Goal: Task Accomplishment & Management: Manage account settings

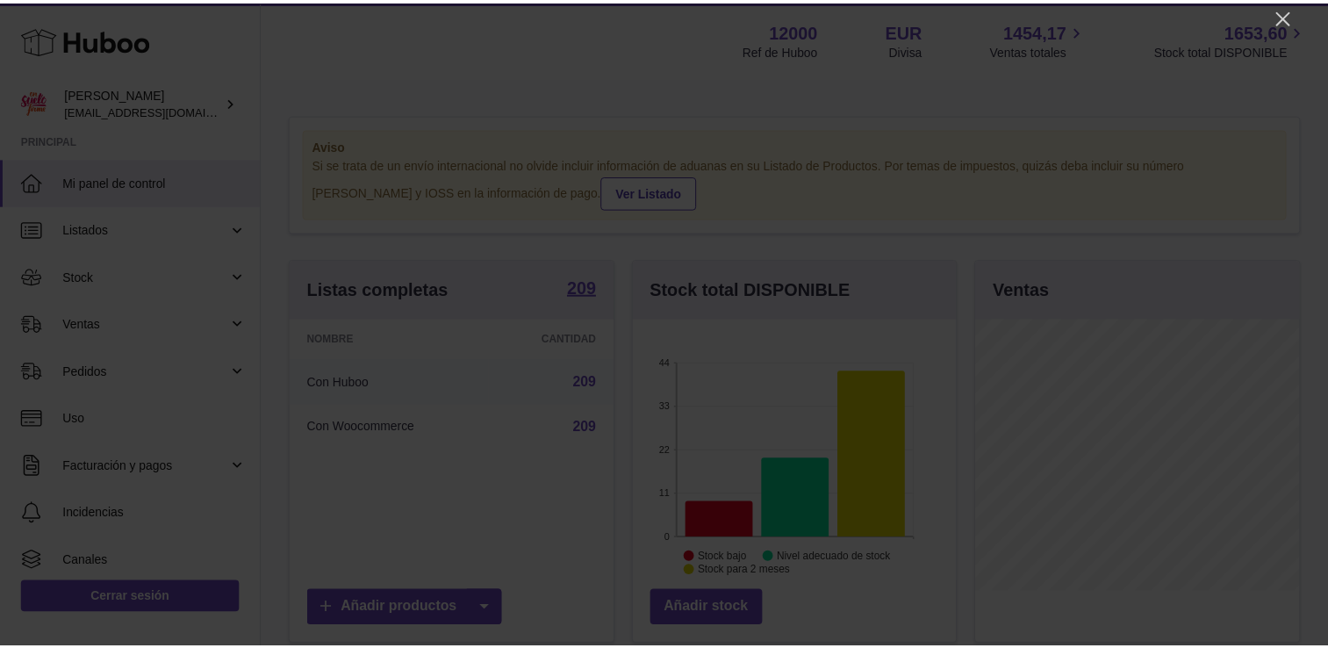
scroll to position [274, 327]
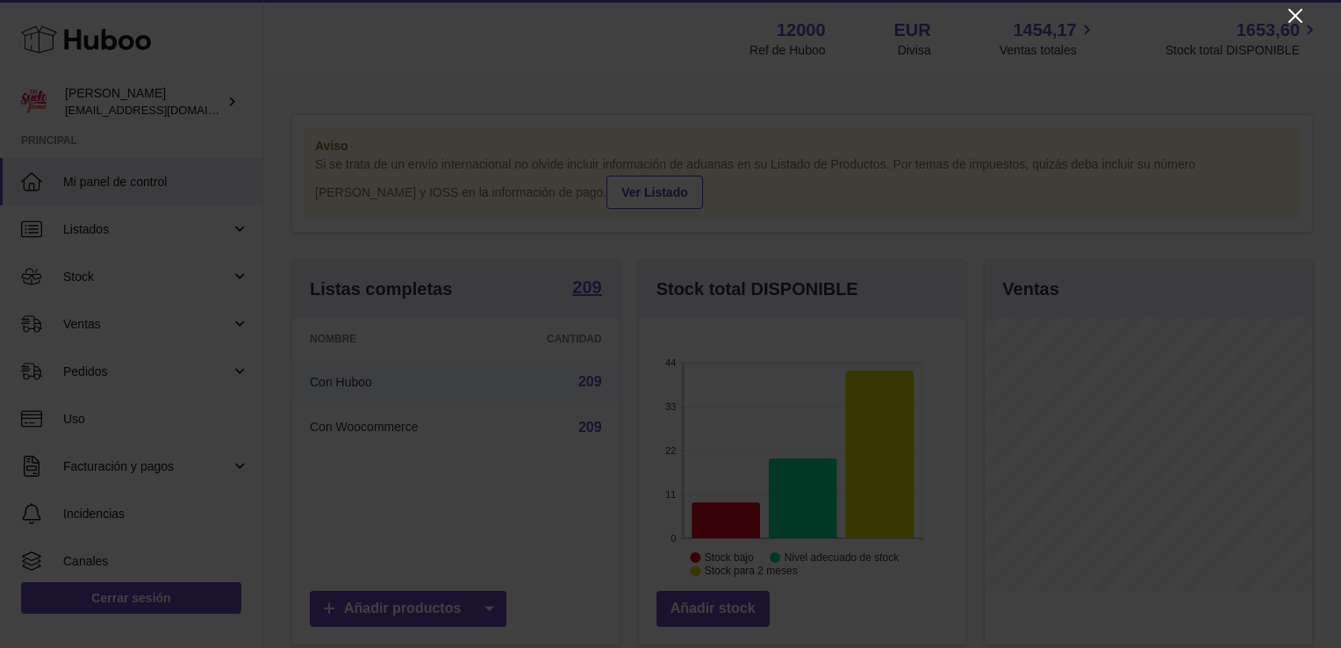
click at [1291, 12] on icon "Close" at bounding box center [1295, 15] width 21 height 21
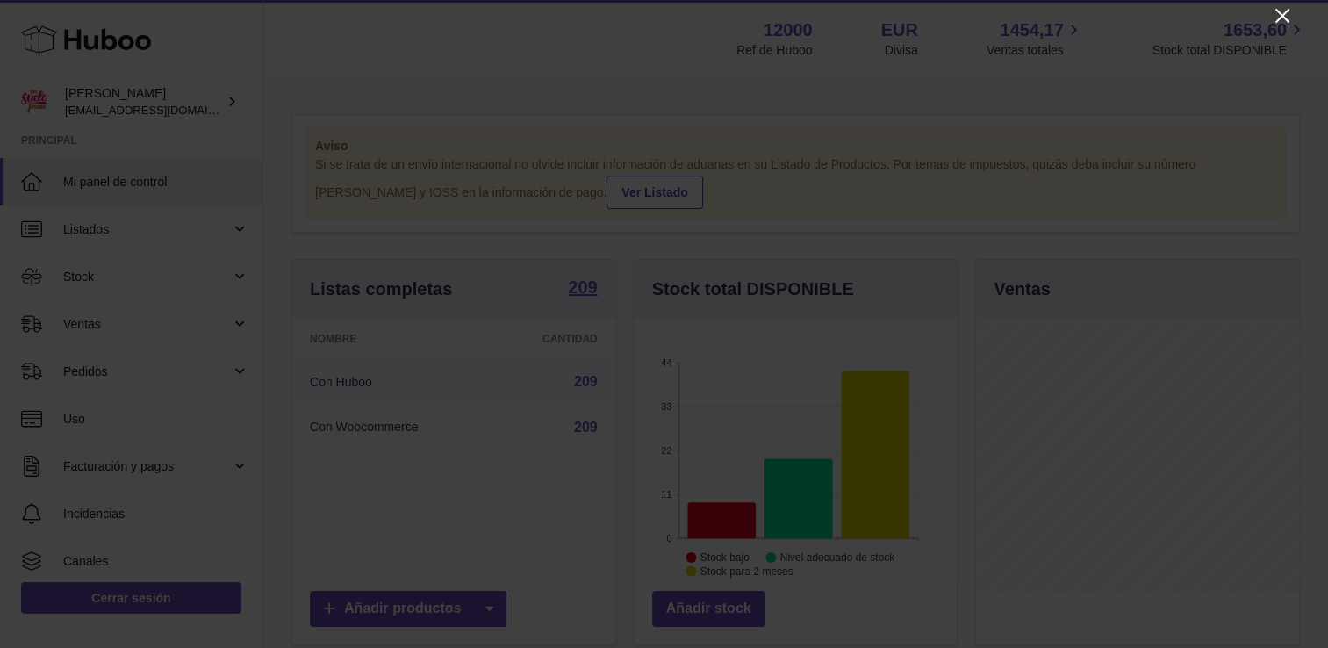
scroll to position [877541, 877492]
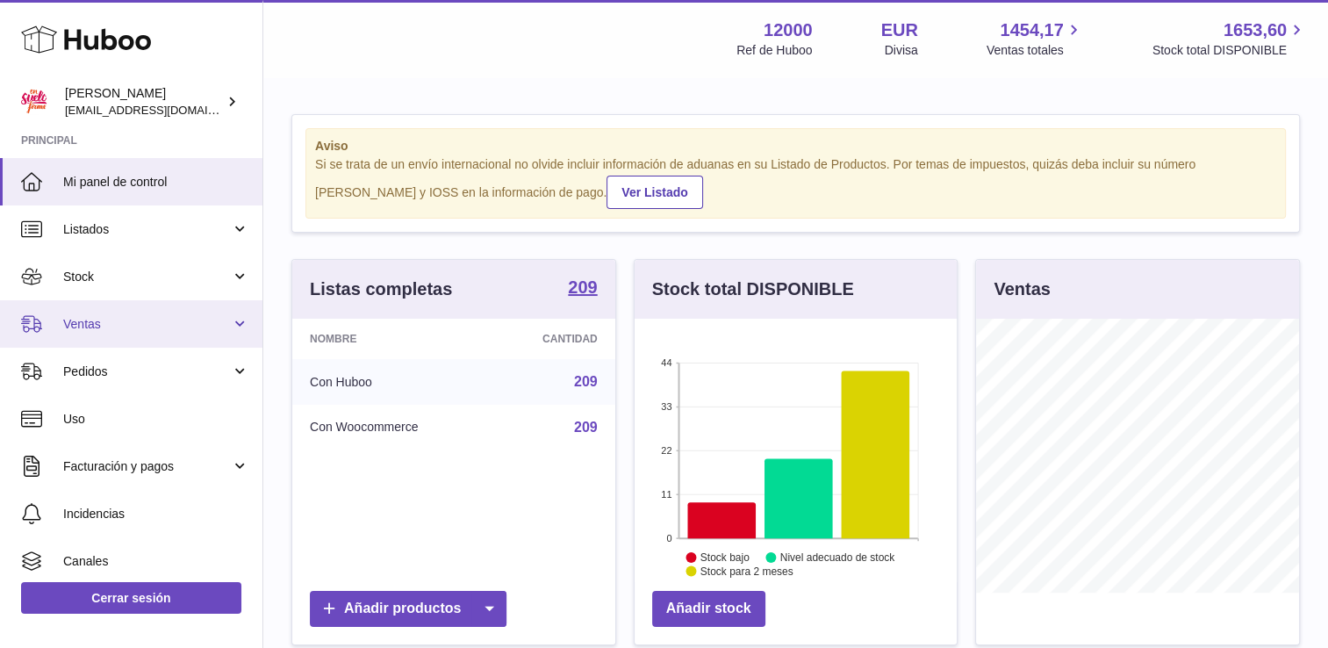
click at [82, 327] on span "Ventas" at bounding box center [147, 324] width 168 height 17
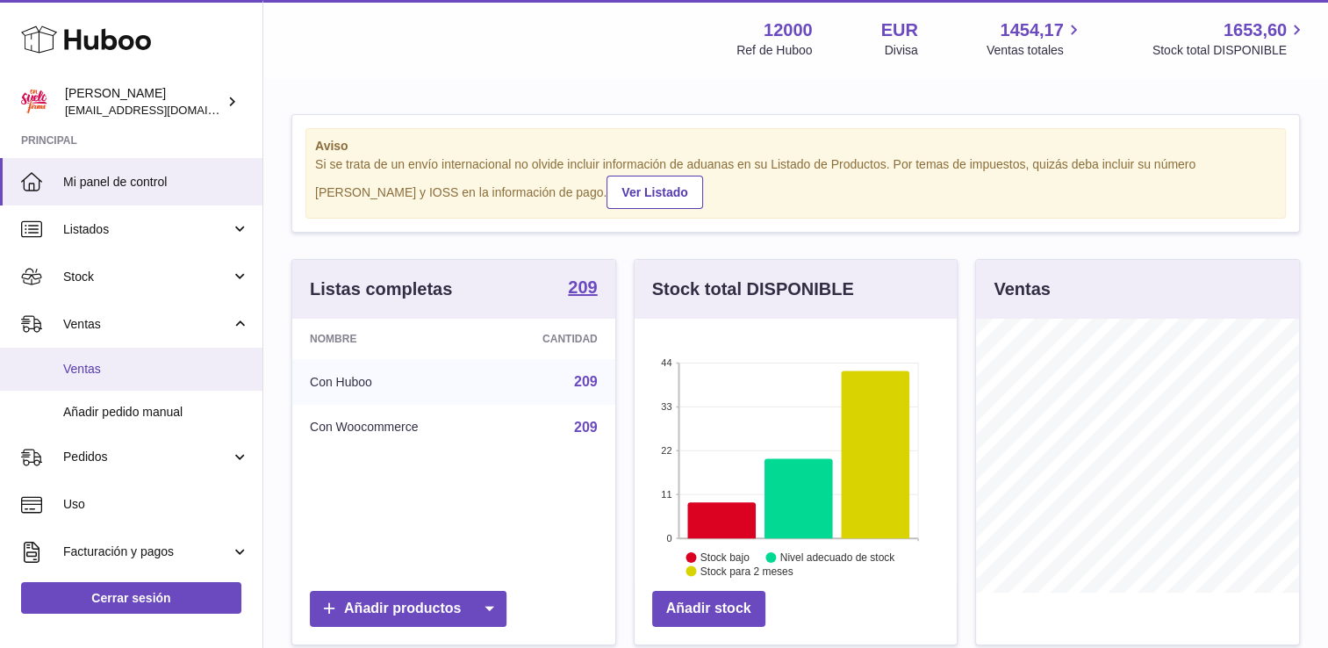
click at [93, 356] on link "Ventas" at bounding box center [131, 369] width 262 height 43
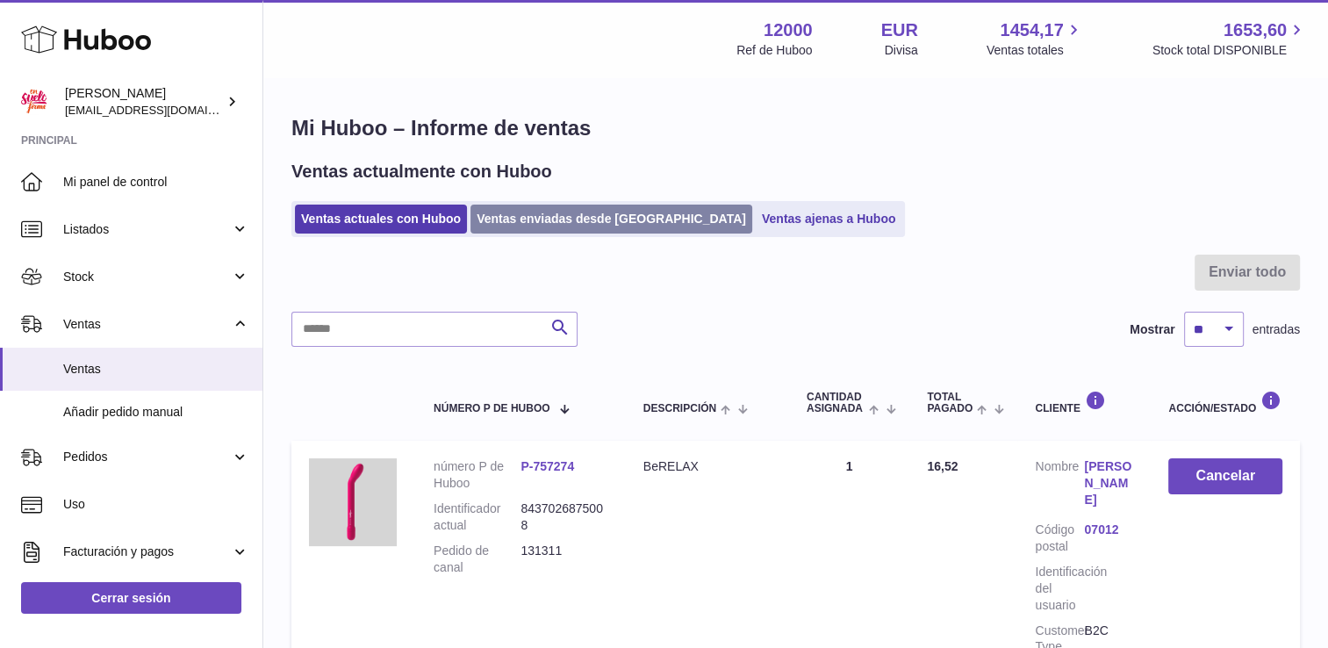
click at [570, 218] on link "Ventas enviadas desde [GEOGRAPHIC_DATA]" at bounding box center [612, 219] width 282 height 29
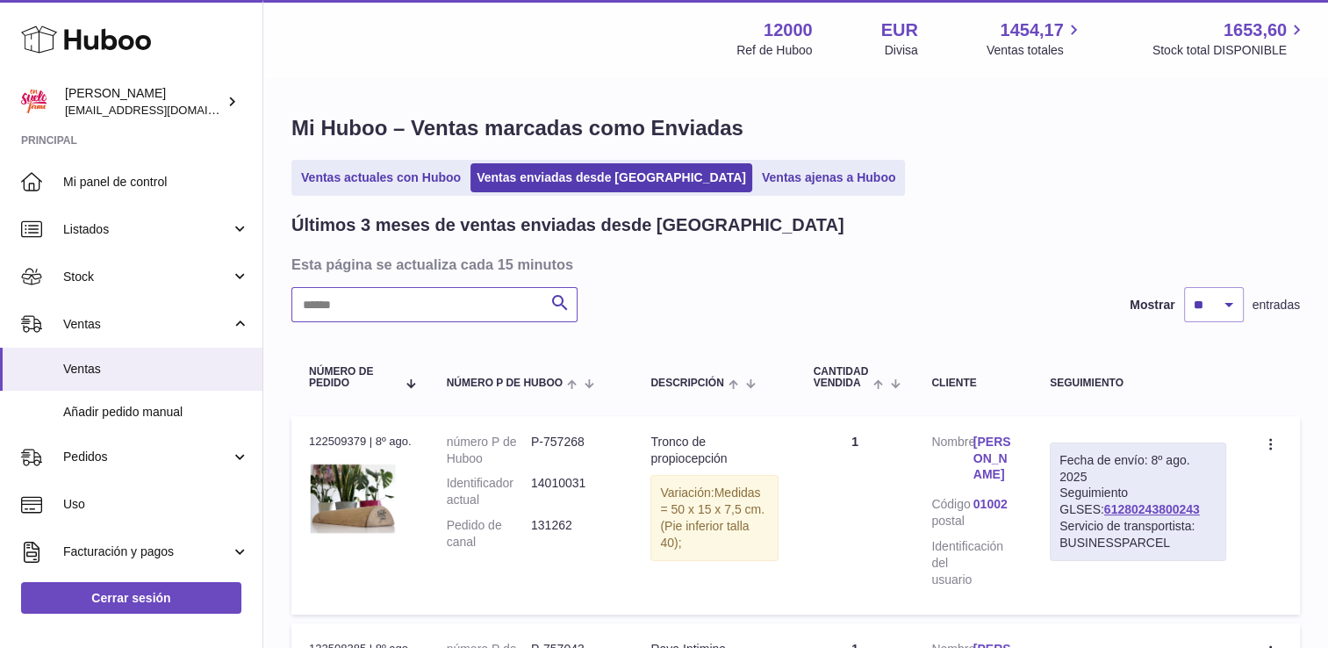
click at [434, 316] on input "text" at bounding box center [434, 304] width 286 height 35
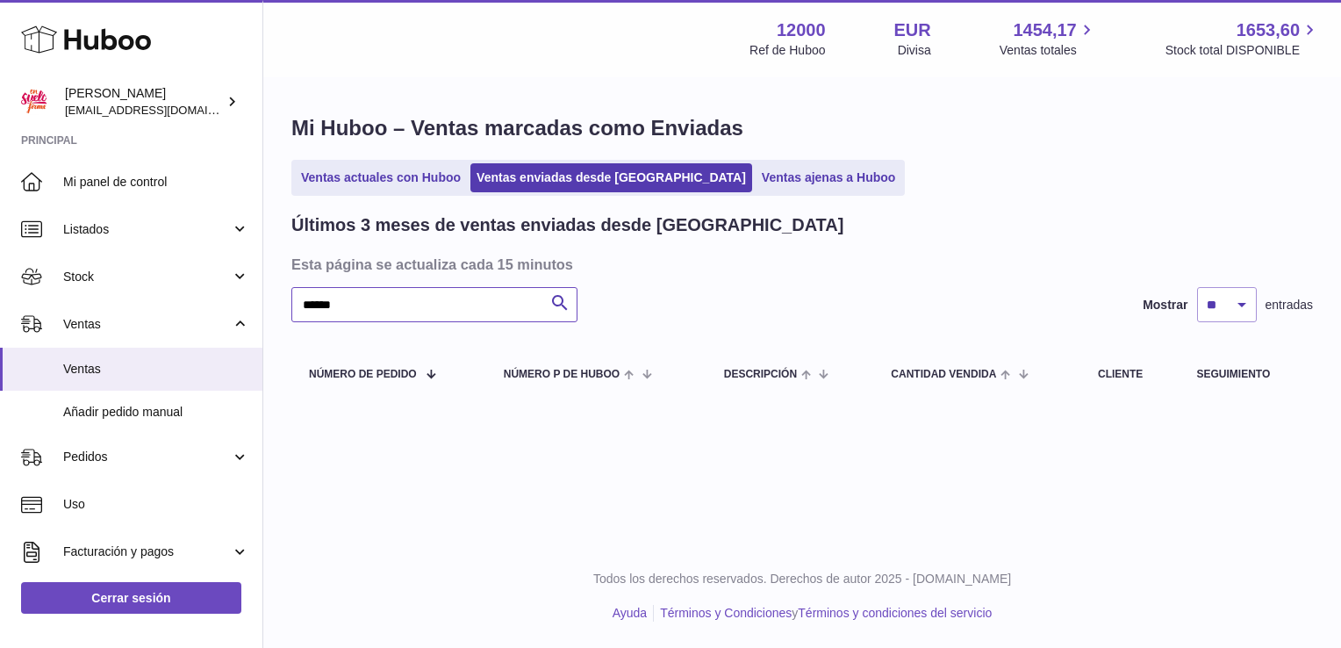
click at [496, 307] on input "******" at bounding box center [434, 304] width 286 height 35
type input "*"
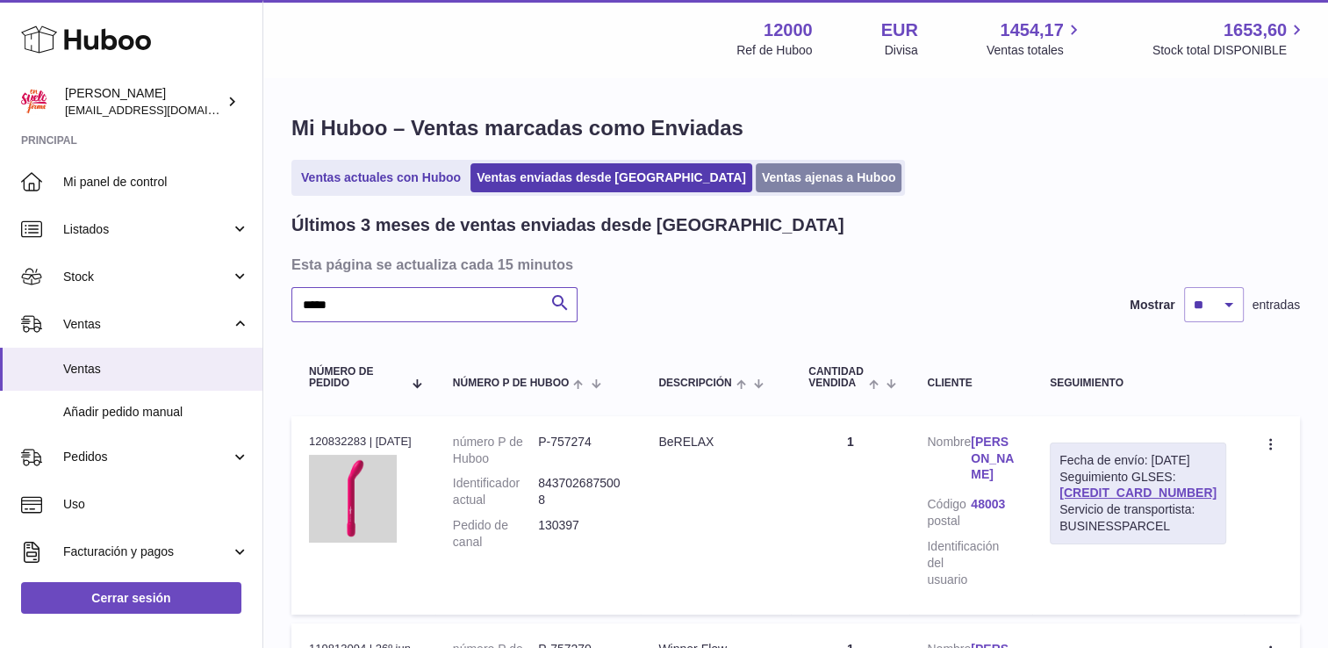
type input "*****"
click at [756, 182] on link "Ventas ajenas a Huboo" at bounding box center [829, 177] width 147 height 29
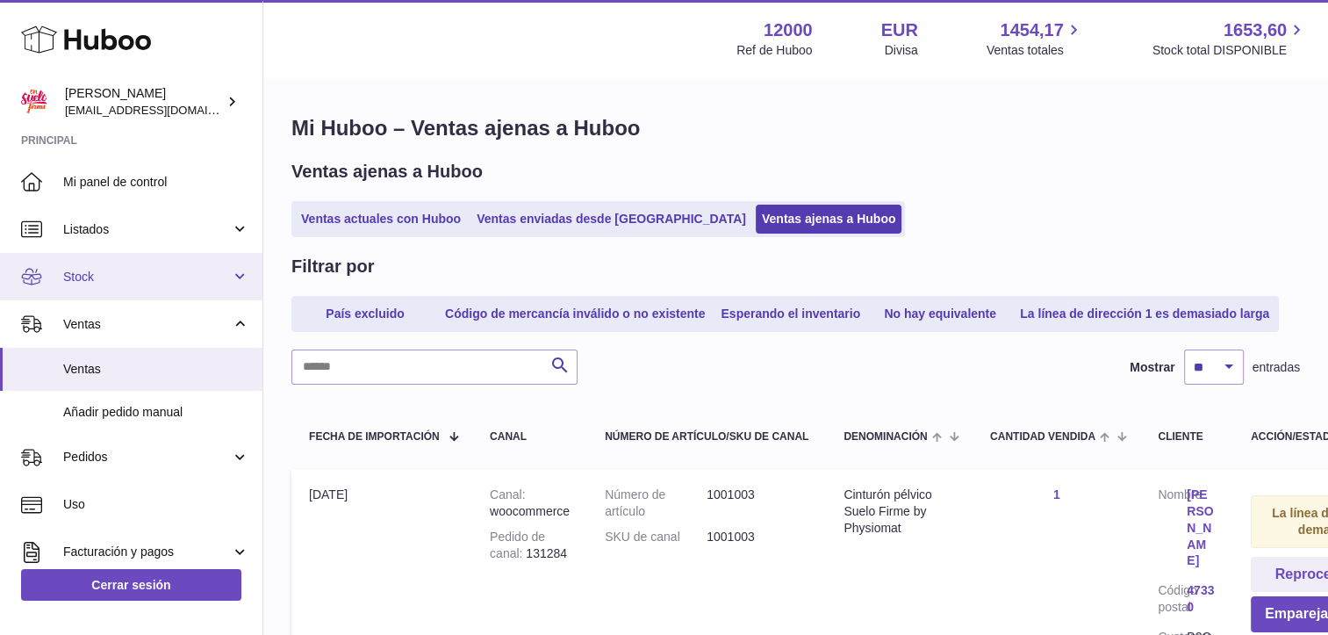
click at [91, 272] on span "Stock" at bounding box center [147, 277] width 168 height 17
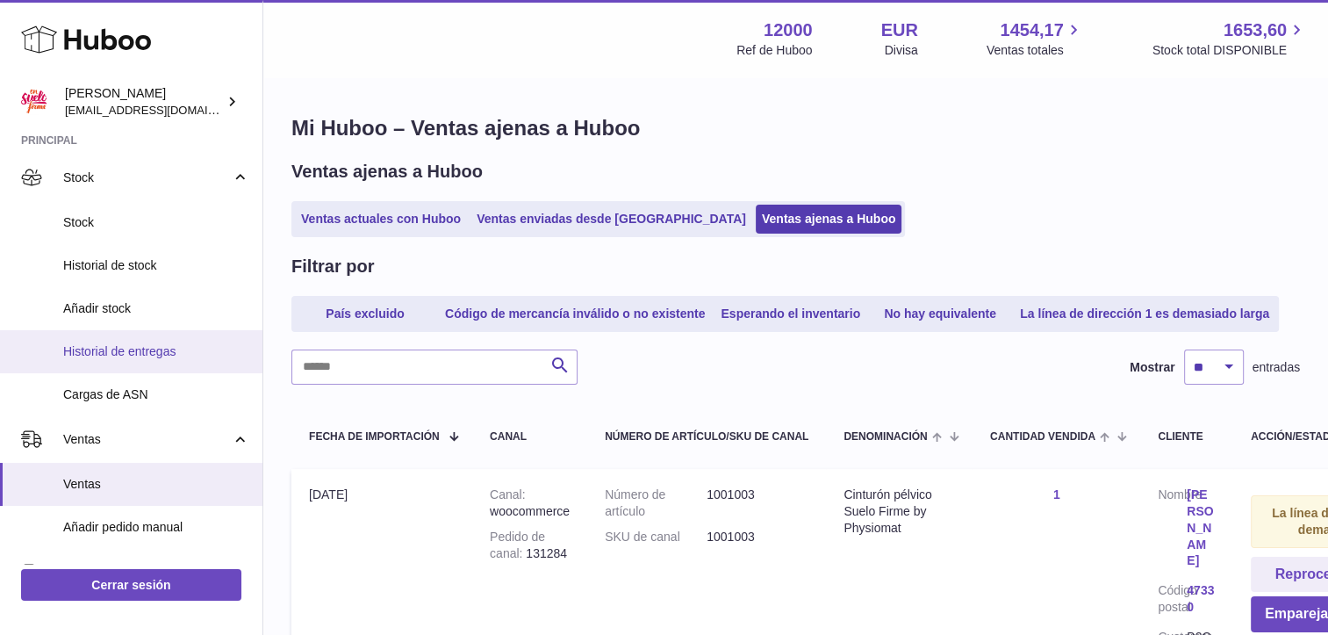
scroll to position [176, 0]
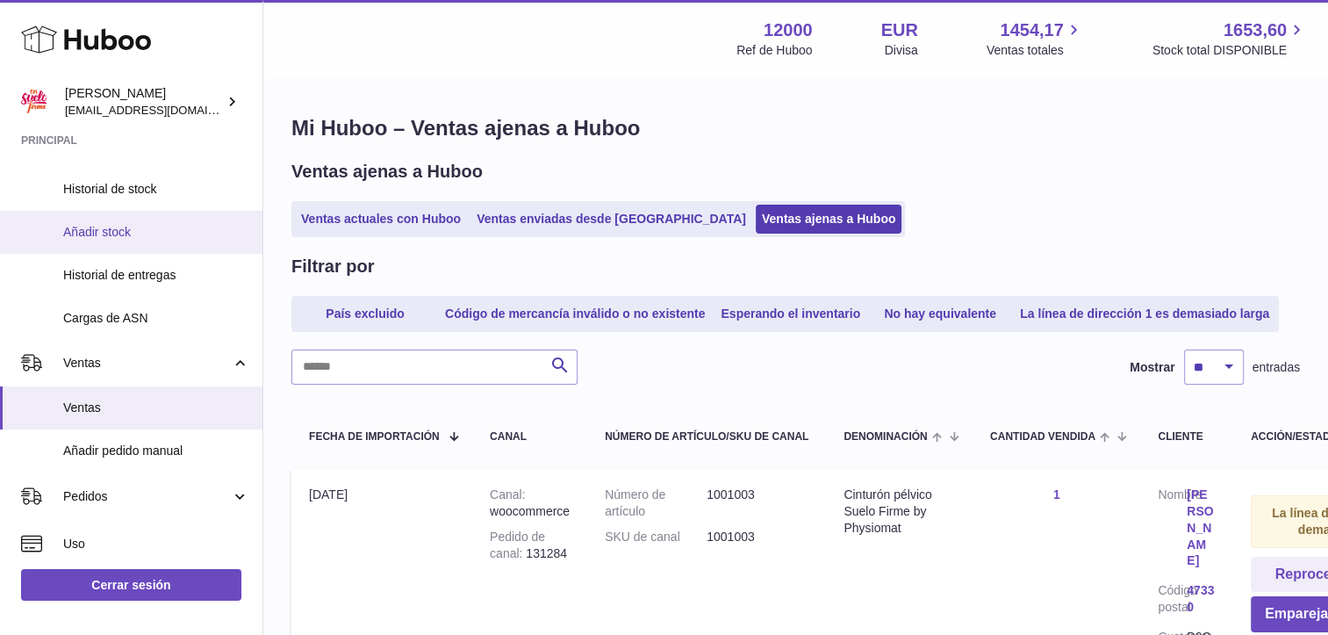
click at [100, 222] on link "Añadir stock" at bounding box center [131, 232] width 262 height 43
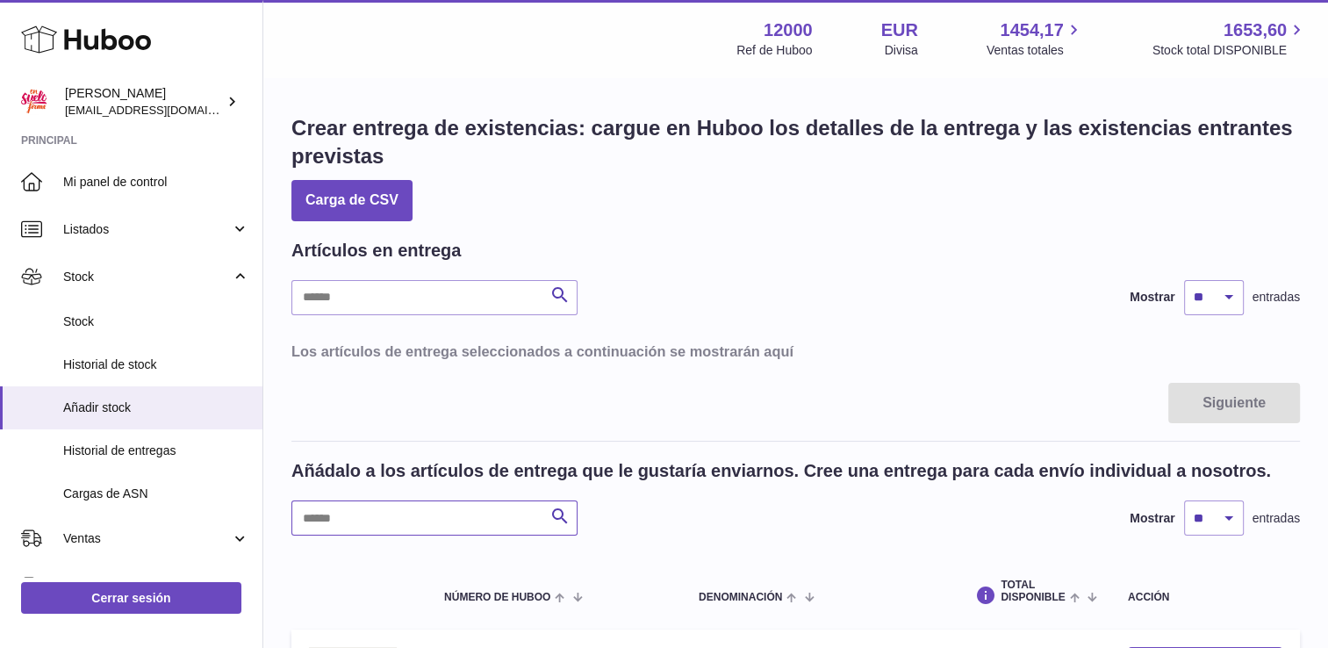
click at [399, 512] on input "text" at bounding box center [434, 517] width 286 height 35
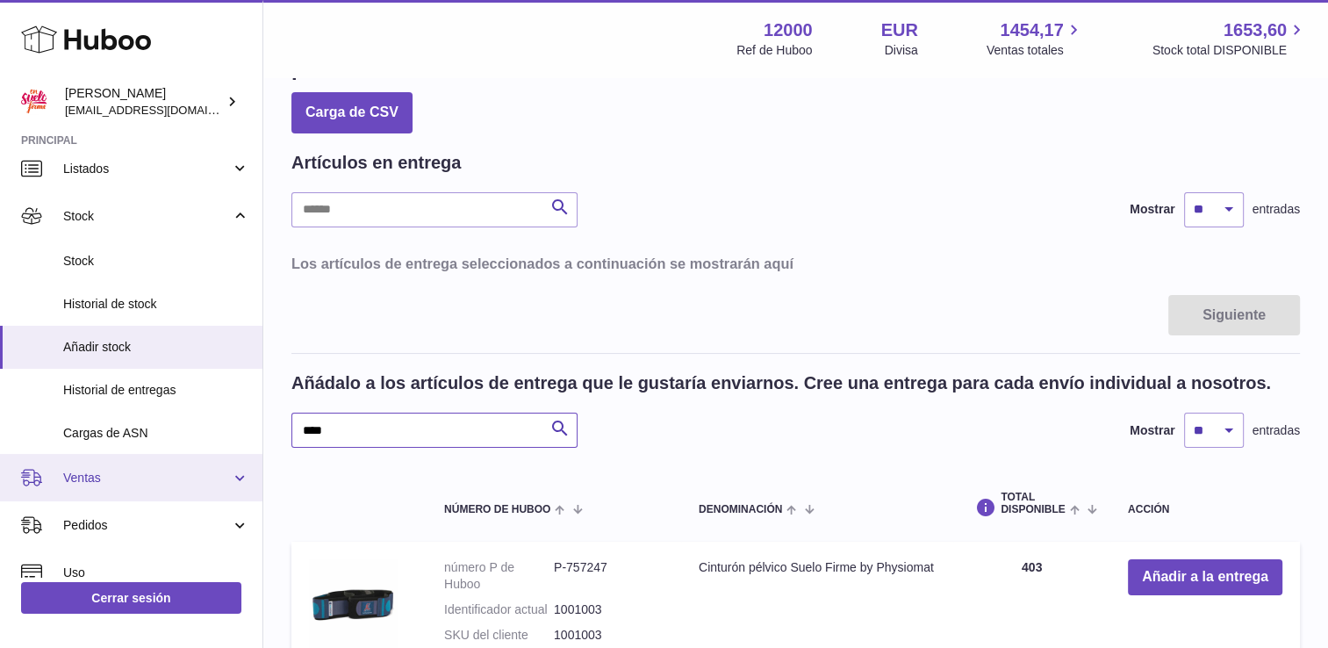
scroll to position [88, 0]
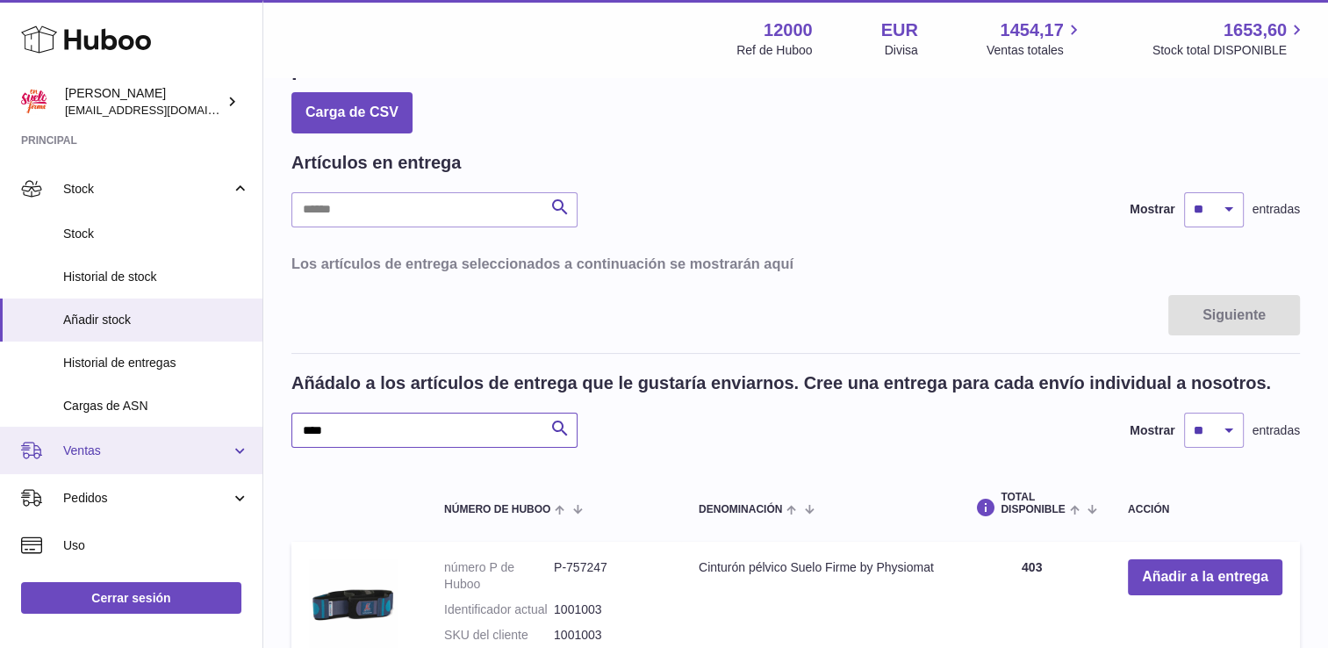
type input "****"
click at [97, 444] on span "Ventas" at bounding box center [147, 450] width 168 height 17
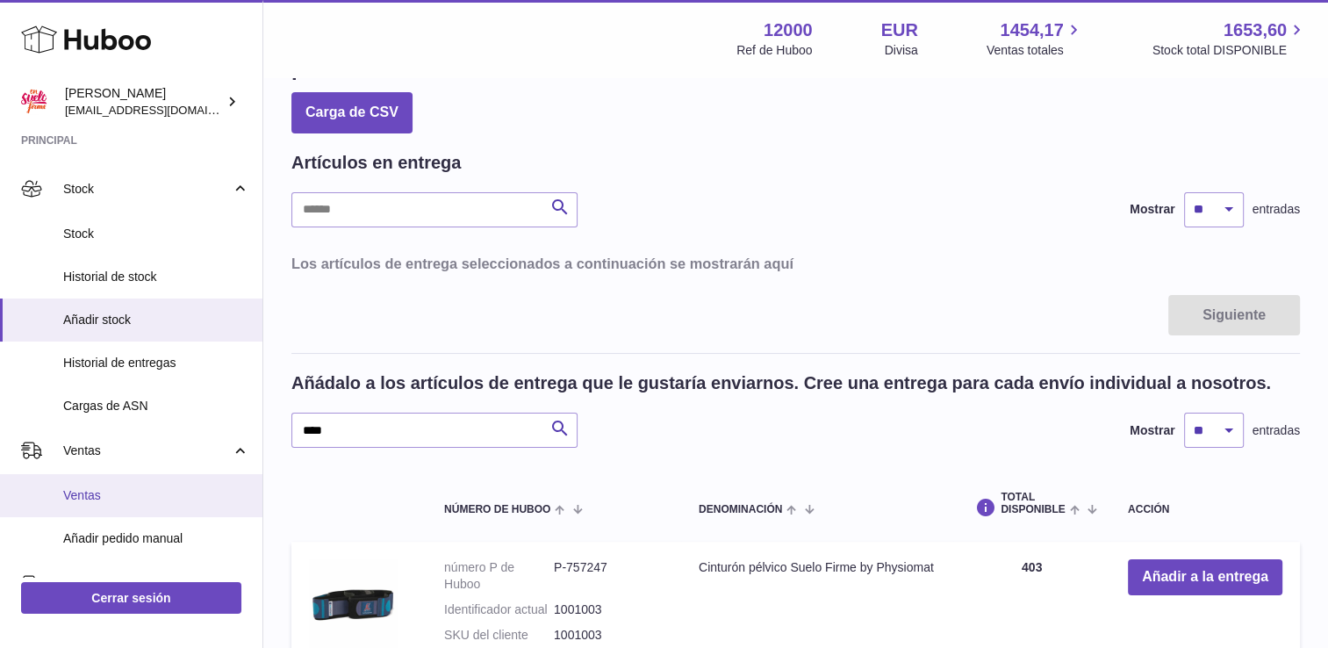
click at [105, 492] on span "Ventas" at bounding box center [156, 495] width 186 height 17
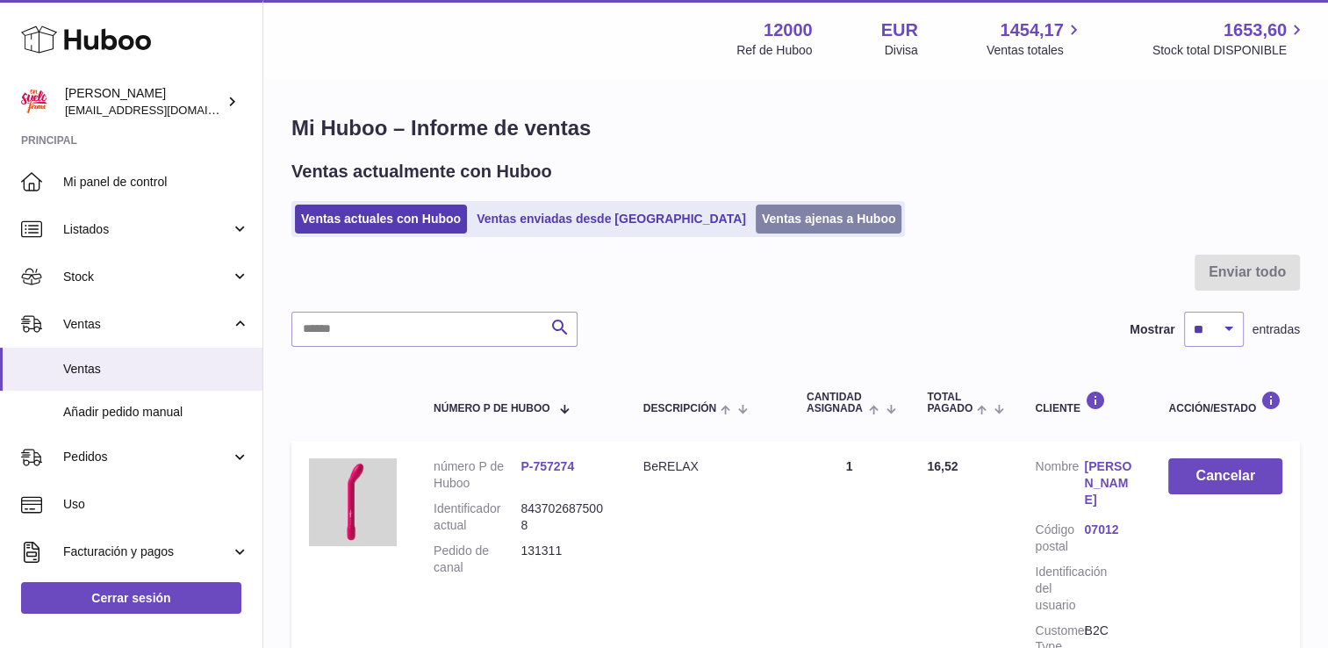
click at [756, 222] on link "Ventas ajenas a Huboo" at bounding box center [829, 219] width 147 height 29
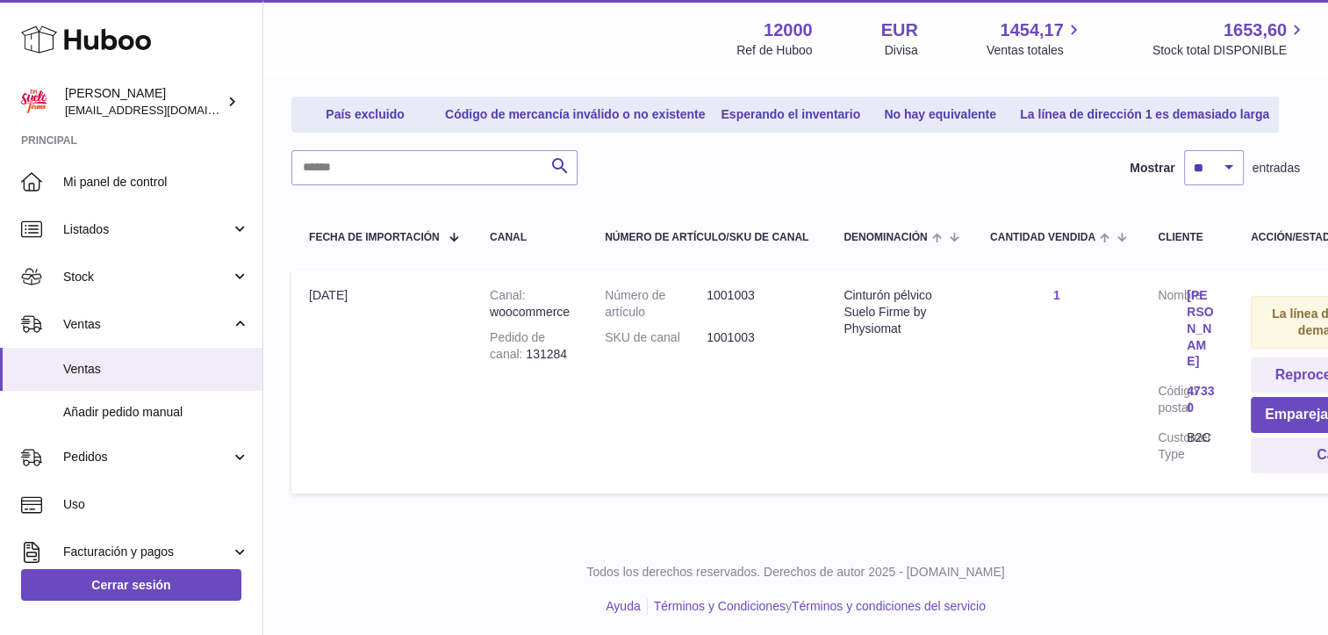
scroll to position [200, 0]
click at [1211, 327] on link "[PERSON_NAME]" at bounding box center [1201, 327] width 29 height 83
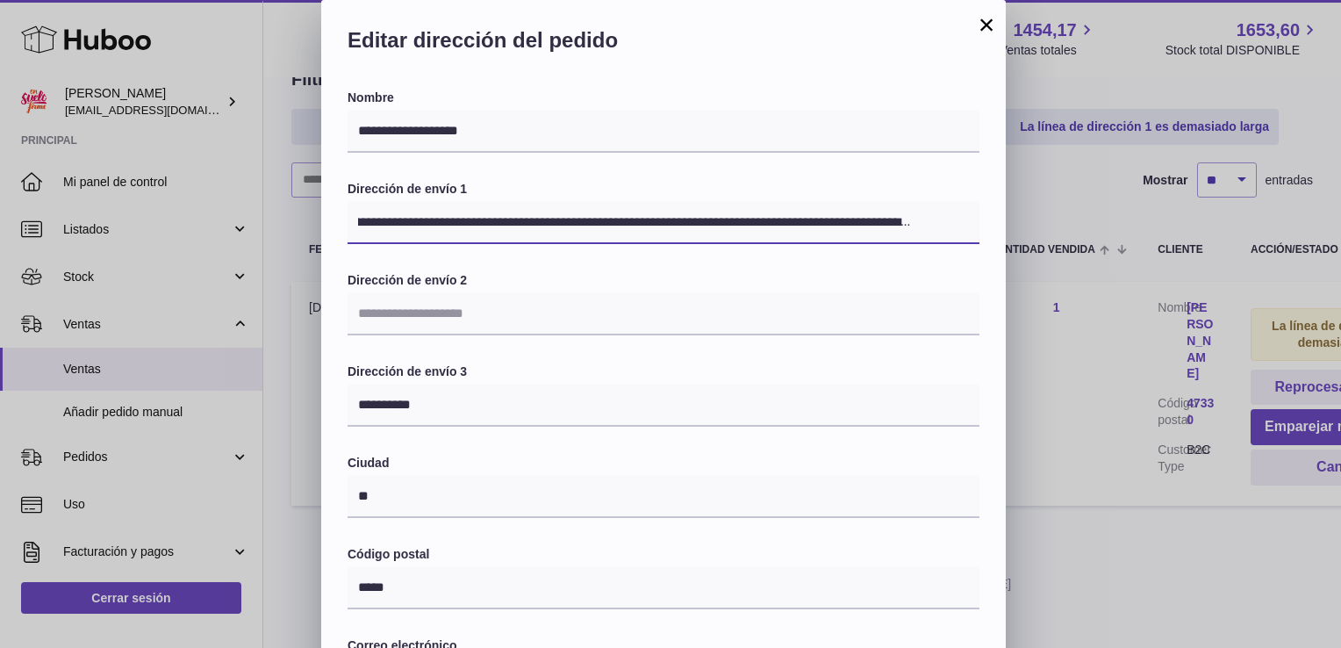
scroll to position [0, 62]
drag, startPoint x: 972, startPoint y: 221, endPoint x: 929, endPoint y: 223, distance: 43.0
click at [929, 223] on input "**********" at bounding box center [664, 223] width 632 height 42
drag, startPoint x: 966, startPoint y: 221, endPoint x: 913, endPoint y: 221, distance: 52.7
click at [913, 223] on input "**********" at bounding box center [664, 223] width 632 height 42
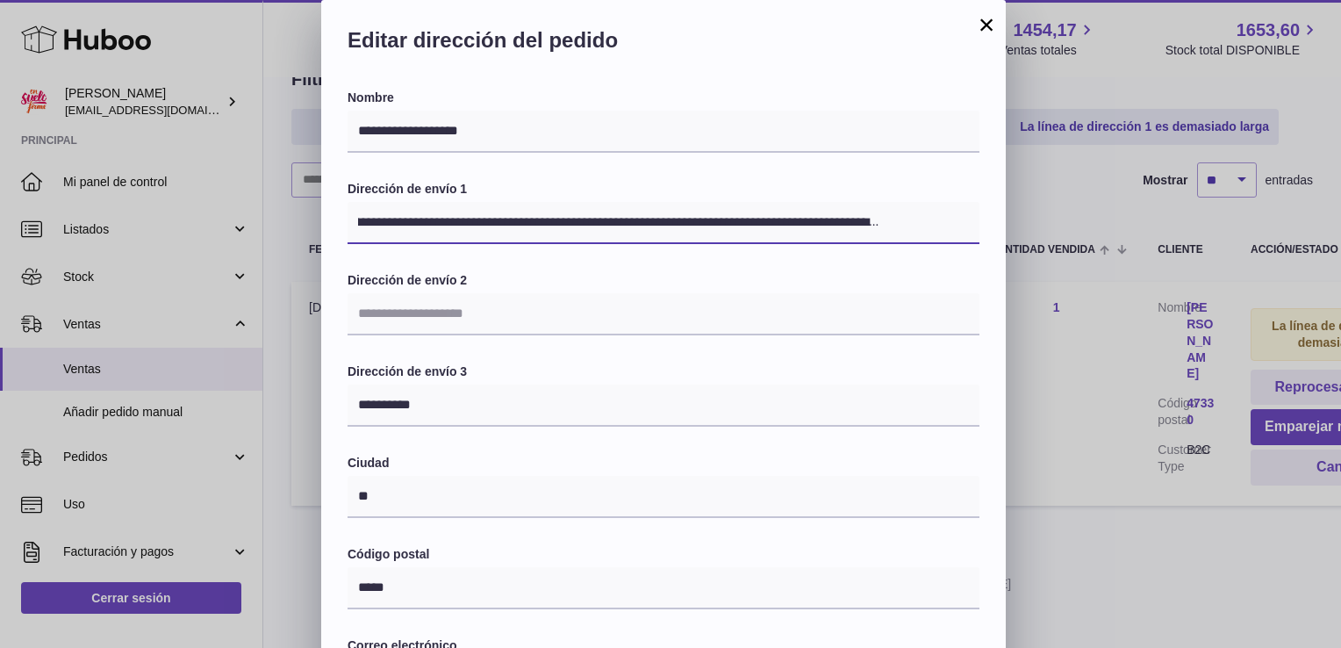
drag, startPoint x: 973, startPoint y: 222, endPoint x: 937, endPoint y: 222, distance: 36.9
click at [937, 223] on input "**********" at bounding box center [664, 223] width 632 height 42
drag, startPoint x: 966, startPoint y: 223, endPoint x: 920, endPoint y: 221, distance: 45.7
click at [921, 223] on input "**********" at bounding box center [664, 223] width 632 height 42
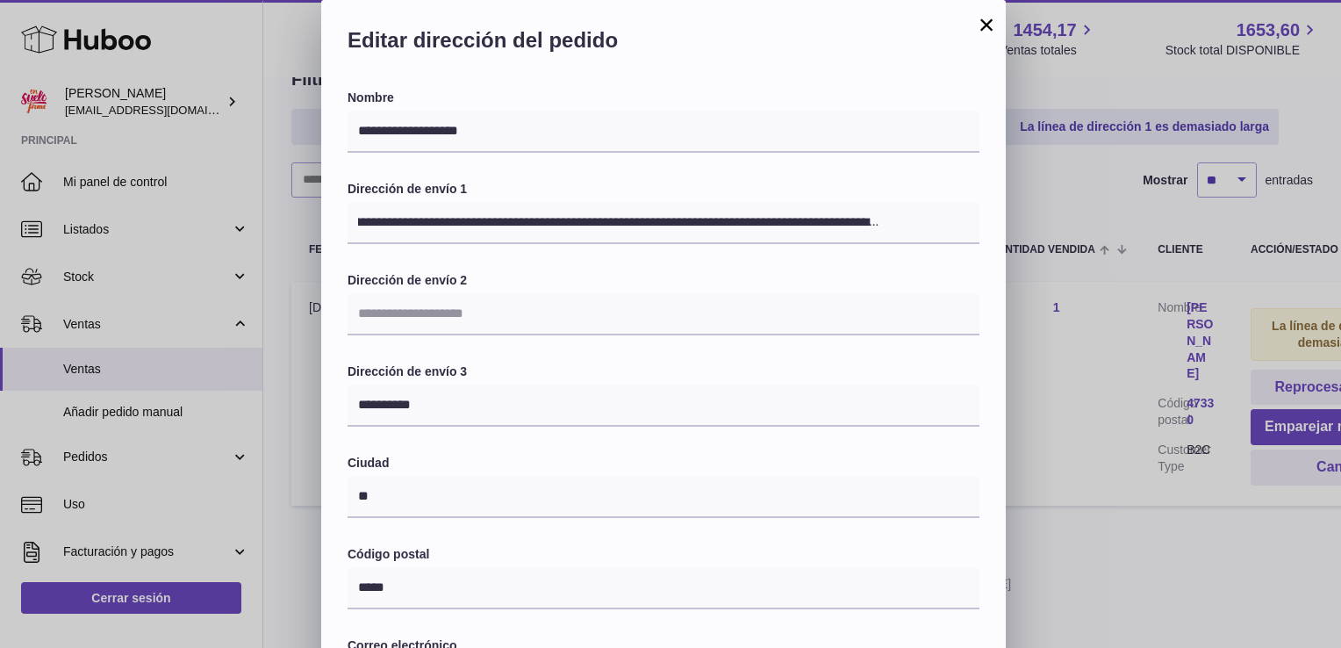
scroll to position [0, 0]
drag, startPoint x: 980, startPoint y: 218, endPoint x: 936, endPoint y: 223, distance: 44.2
click at [936, 223] on div "**********" at bounding box center [663, 572] width 685 height 964
drag, startPoint x: 969, startPoint y: 223, endPoint x: 846, endPoint y: 219, distance: 122.9
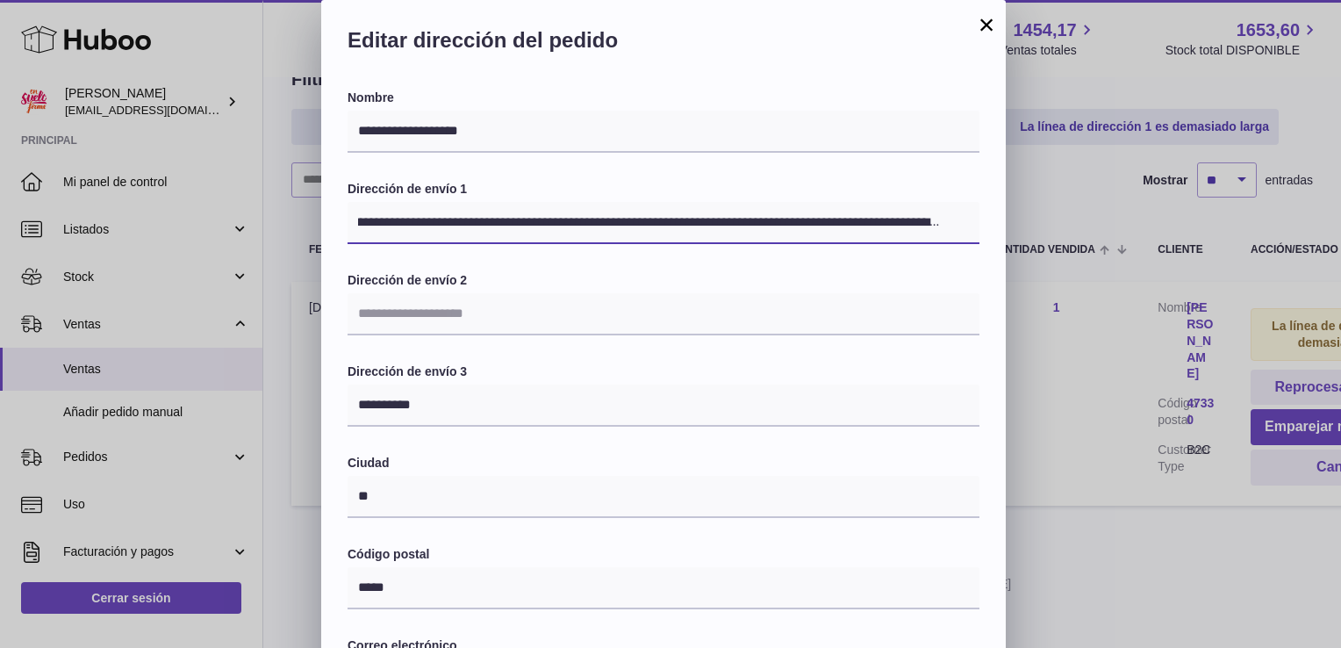
click at [846, 220] on input "**********" at bounding box center [664, 223] width 632 height 42
drag, startPoint x: 471, startPoint y: 220, endPoint x: 1002, endPoint y: 219, distance: 532.0
click at [1003, 219] on div "**********" at bounding box center [663, 572] width 685 height 964
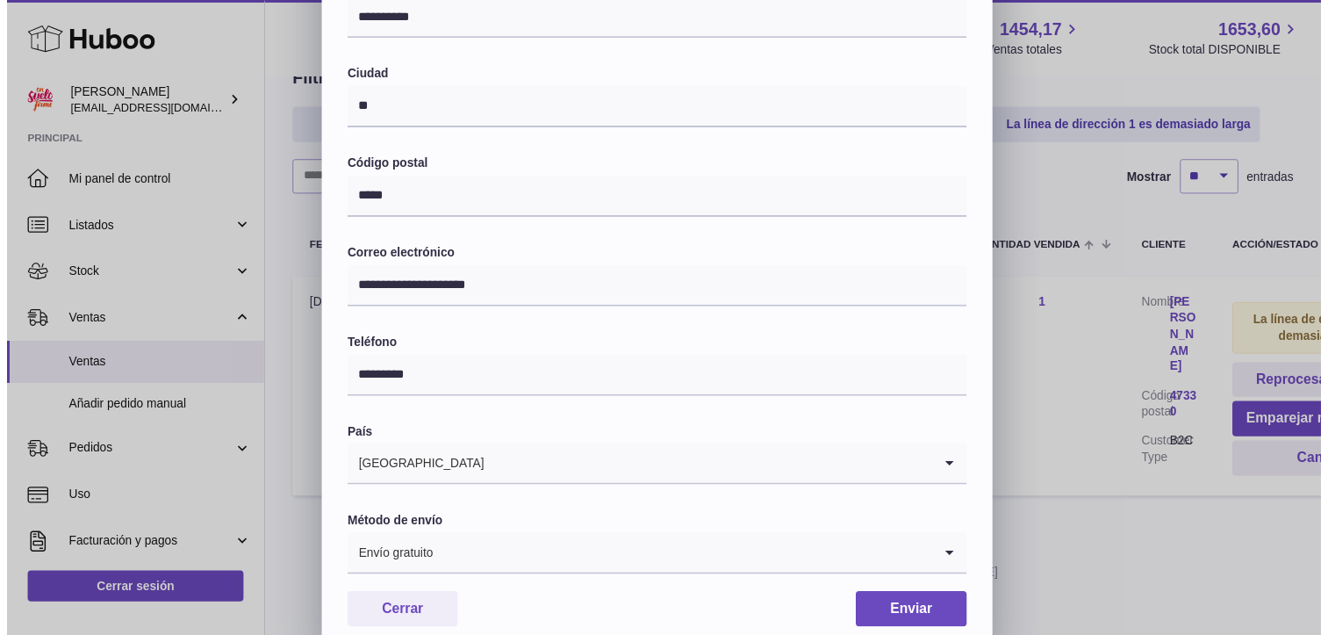
scroll to position [407, 0]
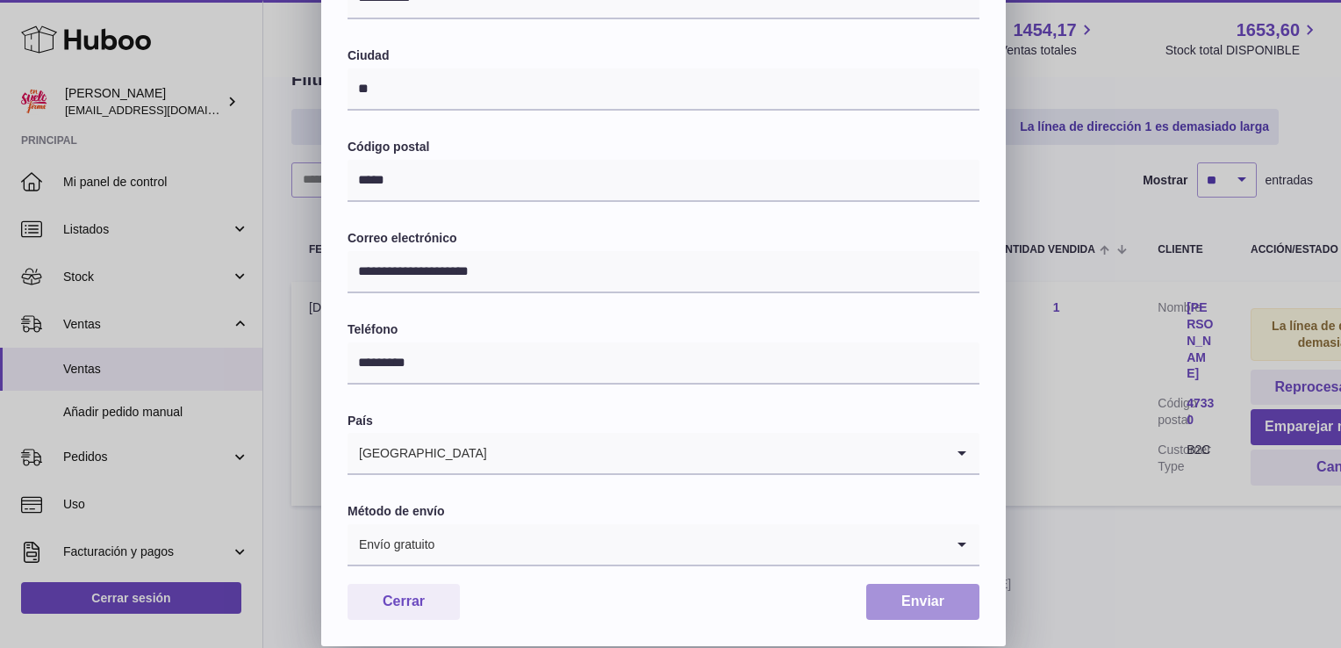
type input "**********"
click at [930, 600] on button "Enviar" at bounding box center [922, 602] width 113 height 36
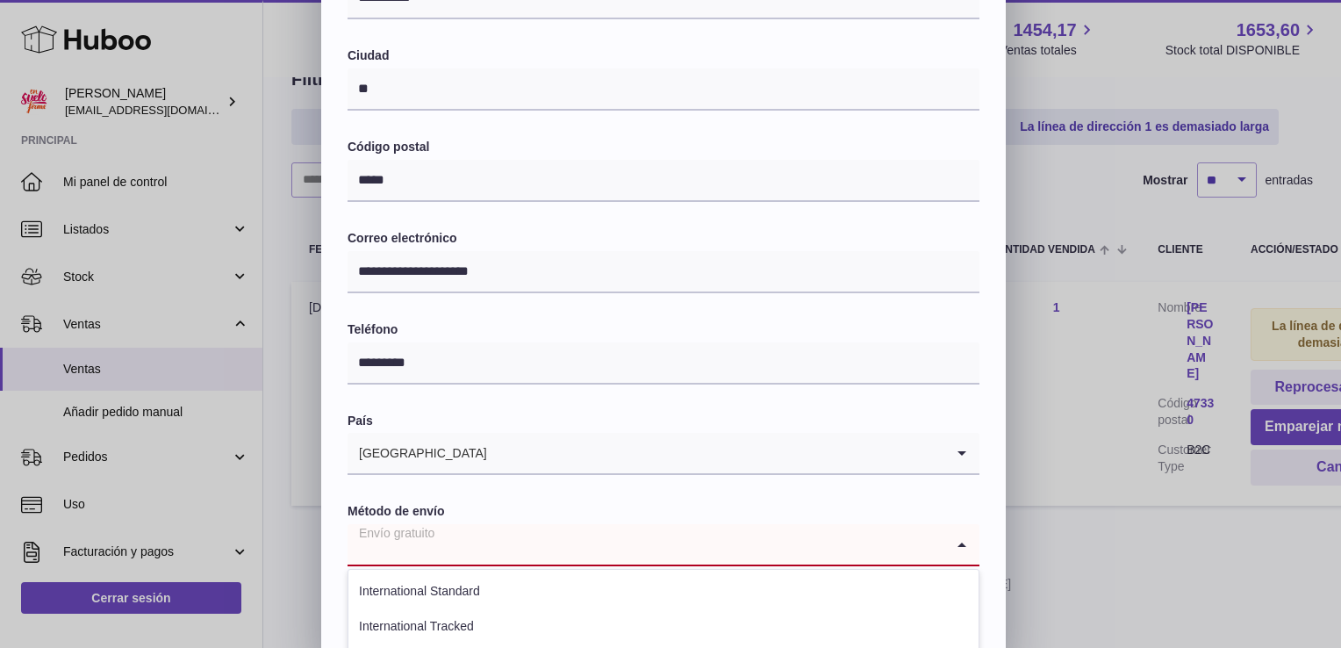
click at [836, 555] on input "Search for option" at bounding box center [646, 544] width 597 height 40
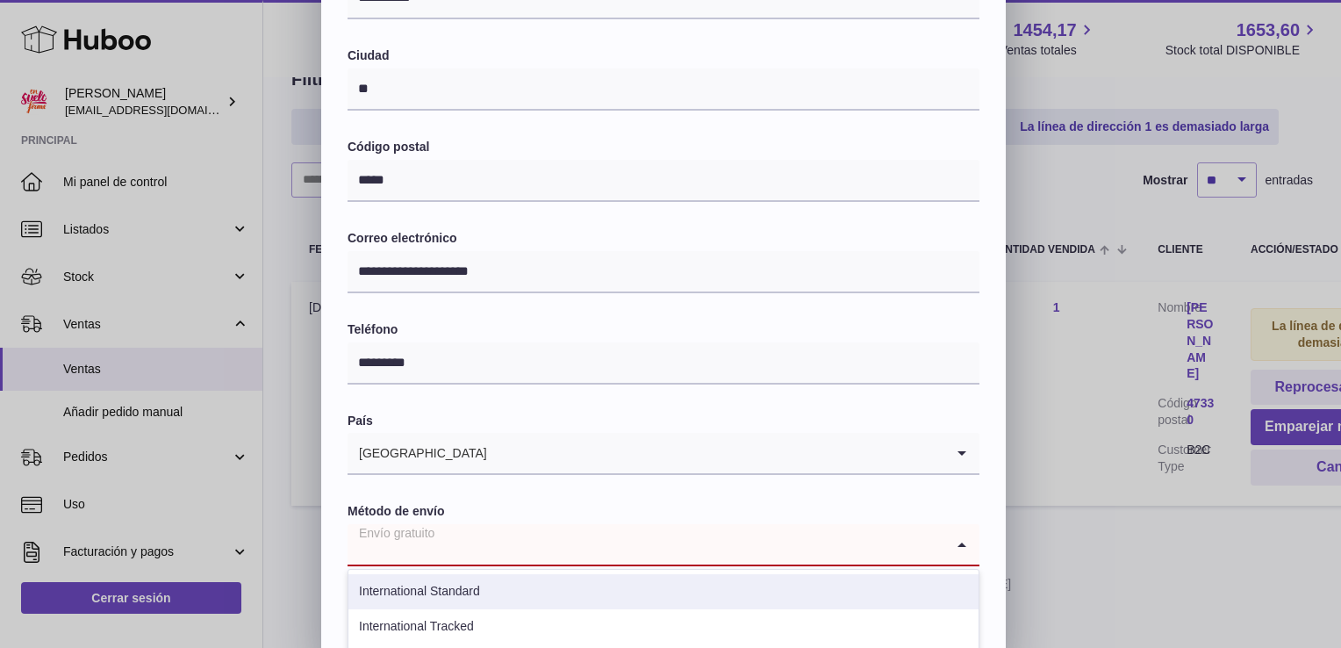
click at [633, 595] on li "International Standard" at bounding box center [663, 591] width 630 height 35
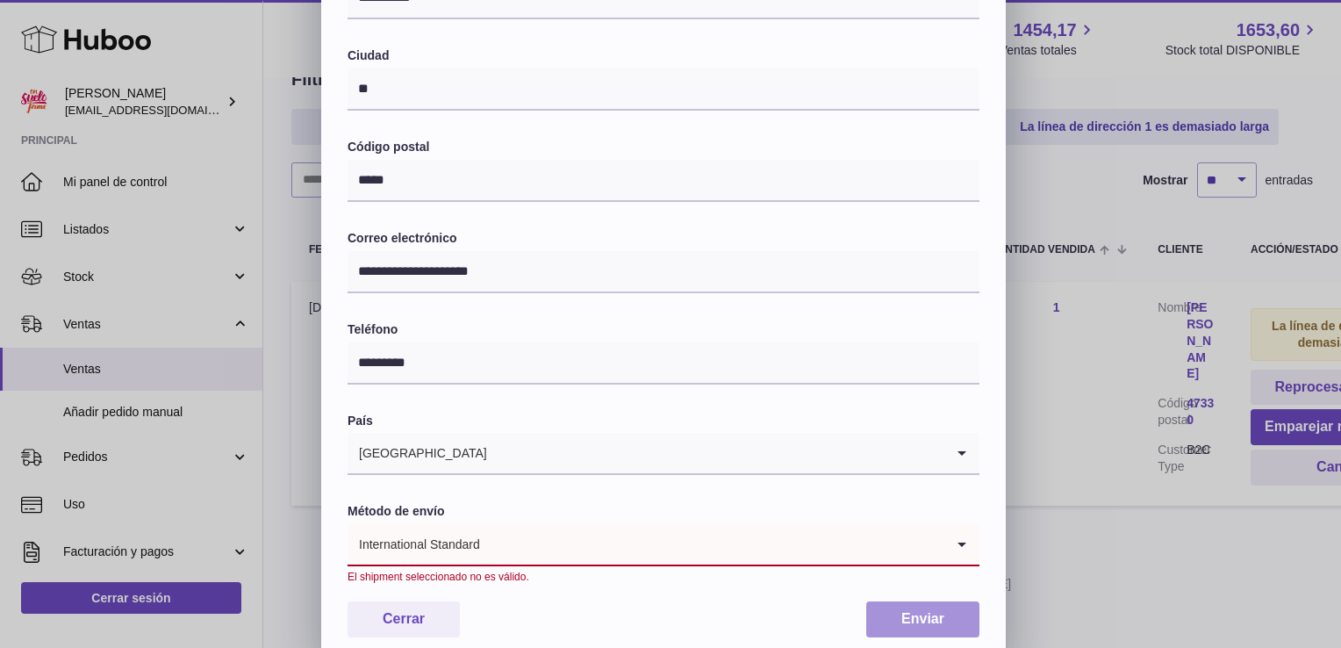
click at [882, 621] on button "Enviar" at bounding box center [922, 619] width 113 height 36
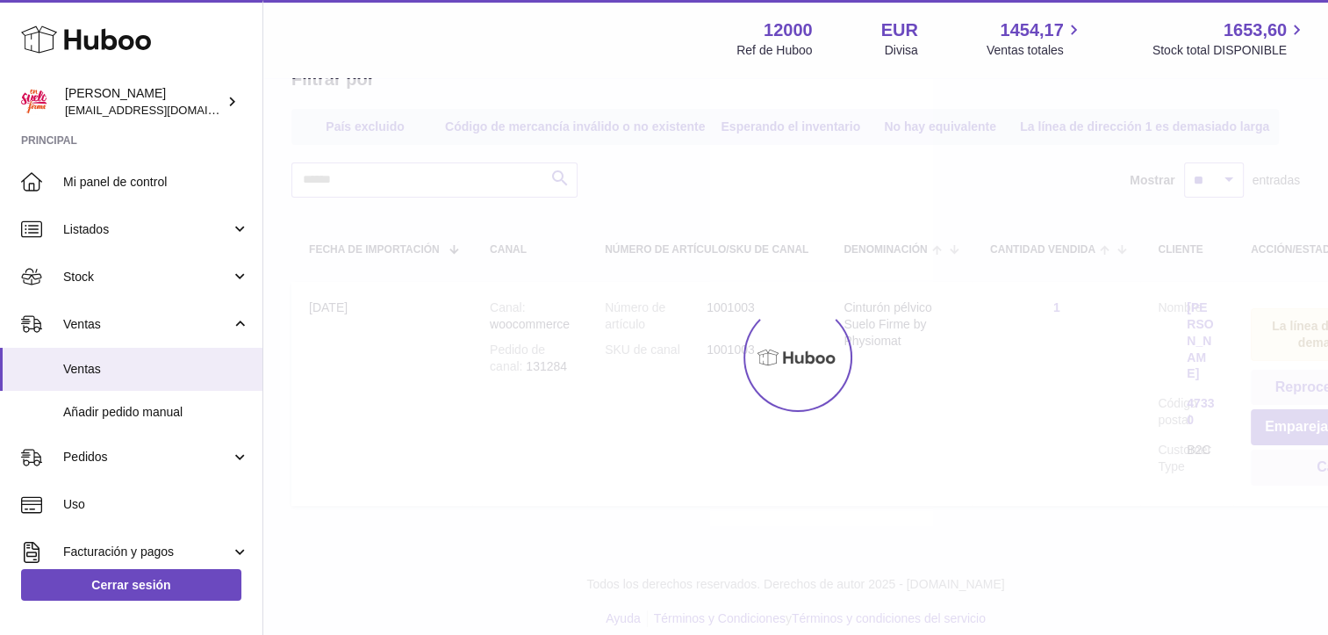
scroll to position [0, 0]
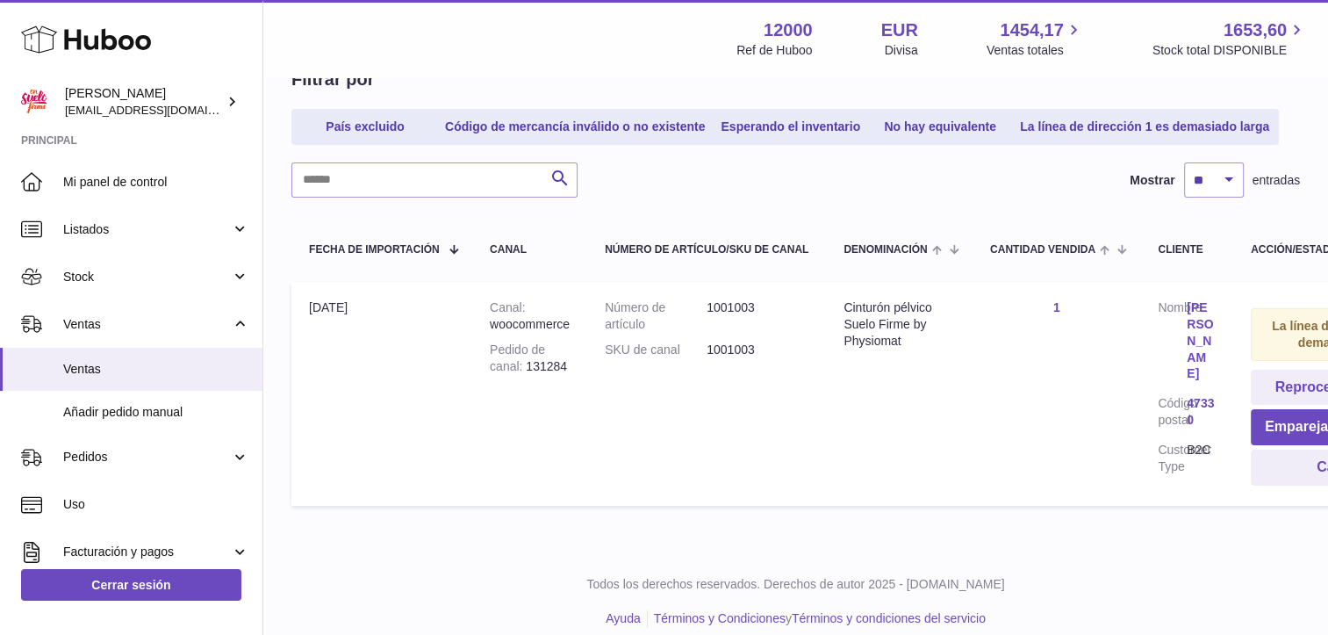
drag, startPoint x: 1012, startPoint y: 497, endPoint x: 945, endPoint y: 497, distance: 66.7
click at [945, 498] on tr "Fecha de importación [DATE] Canal woocommerce Pedido de canal 131284 Número de …" at bounding box center [875, 394] width 1168 height 224
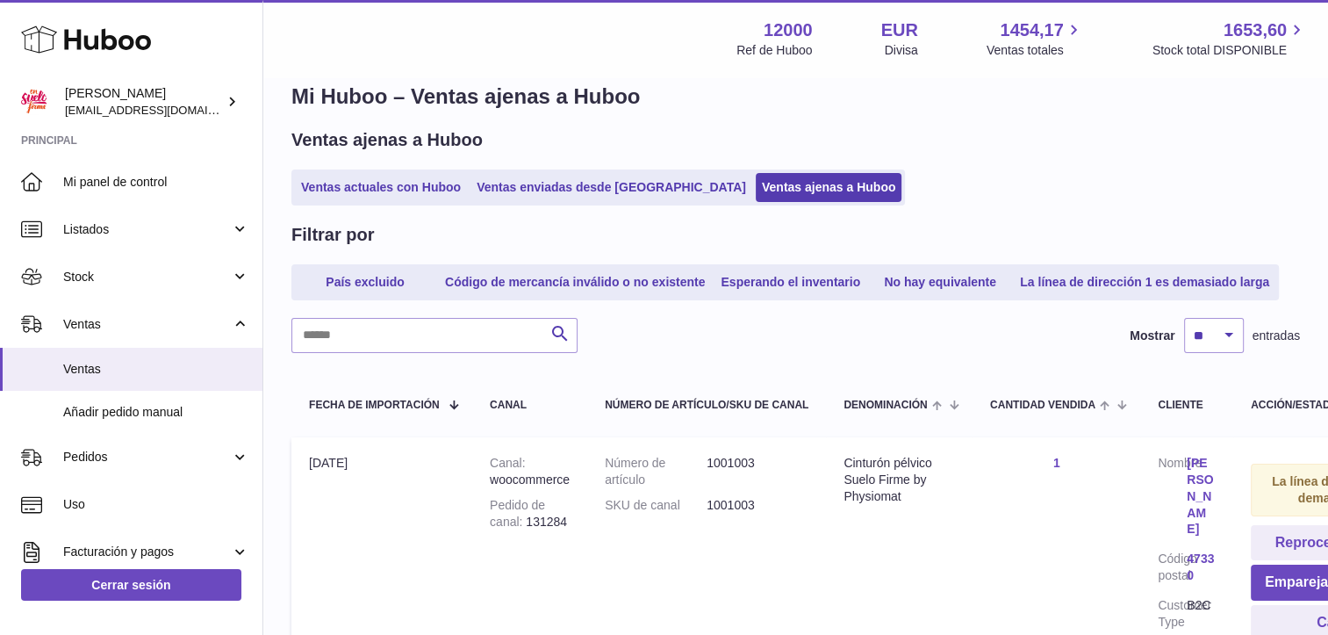
scroll to position [25, 0]
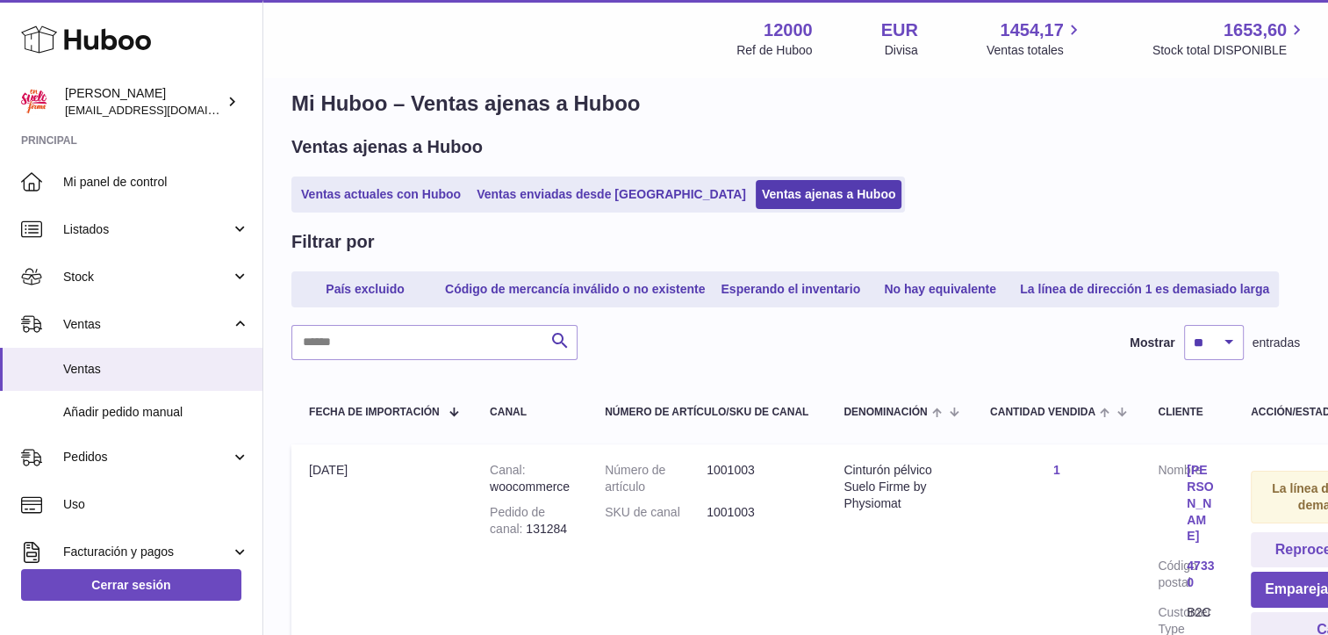
drag, startPoint x: 772, startPoint y: 500, endPoint x: 895, endPoint y: 542, distance: 130.7
click at [895, 542] on td "Denominación Cinturón pélvico Suelo Firme by Physiomat" at bounding box center [899, 556] width 147 height 224
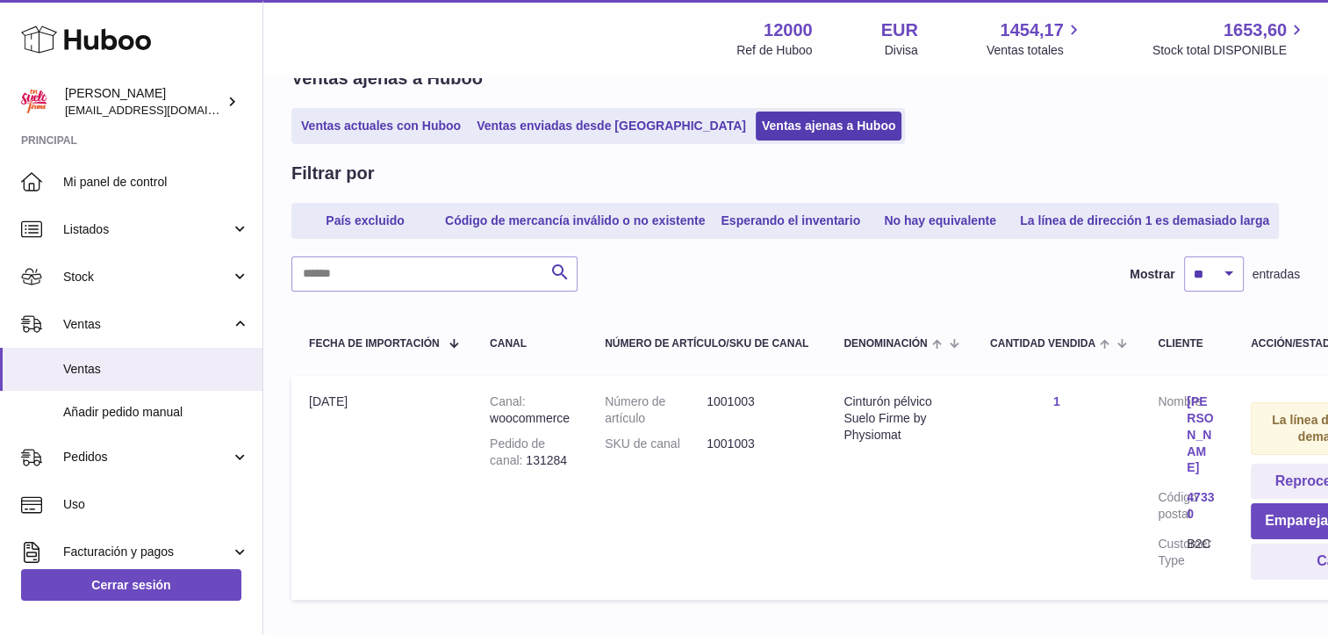
scroll to position [200, 0]
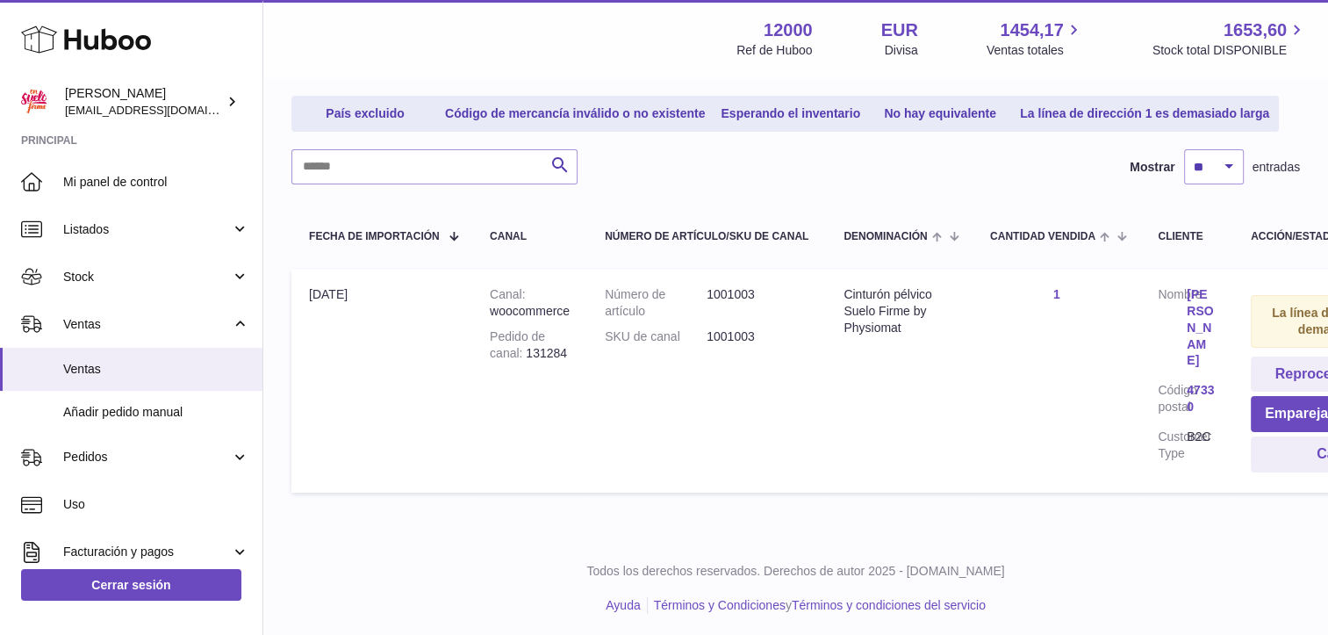
drag, startPoint x: 864, startPoint y: 450, endPoint x: 852, endPoint y: 449, distance: 11.4
click at [852, 449] on td "Denominación Cinturón pélvico Suelo Firme by Physiomat" at bounding box center [899, 381] width 147 height 224
click at [1301, 406] on button "Emparejar manualmente" at bounding box center [1346, 414] width 191 height 36
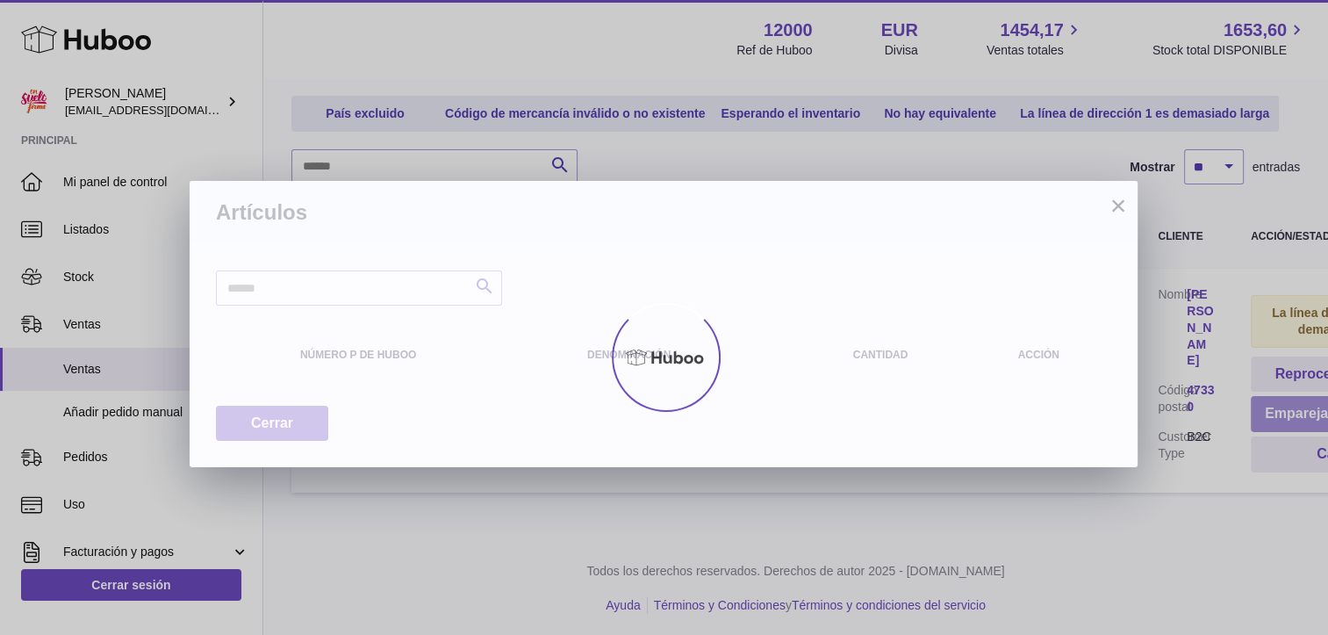
scroll to position [187, 0]
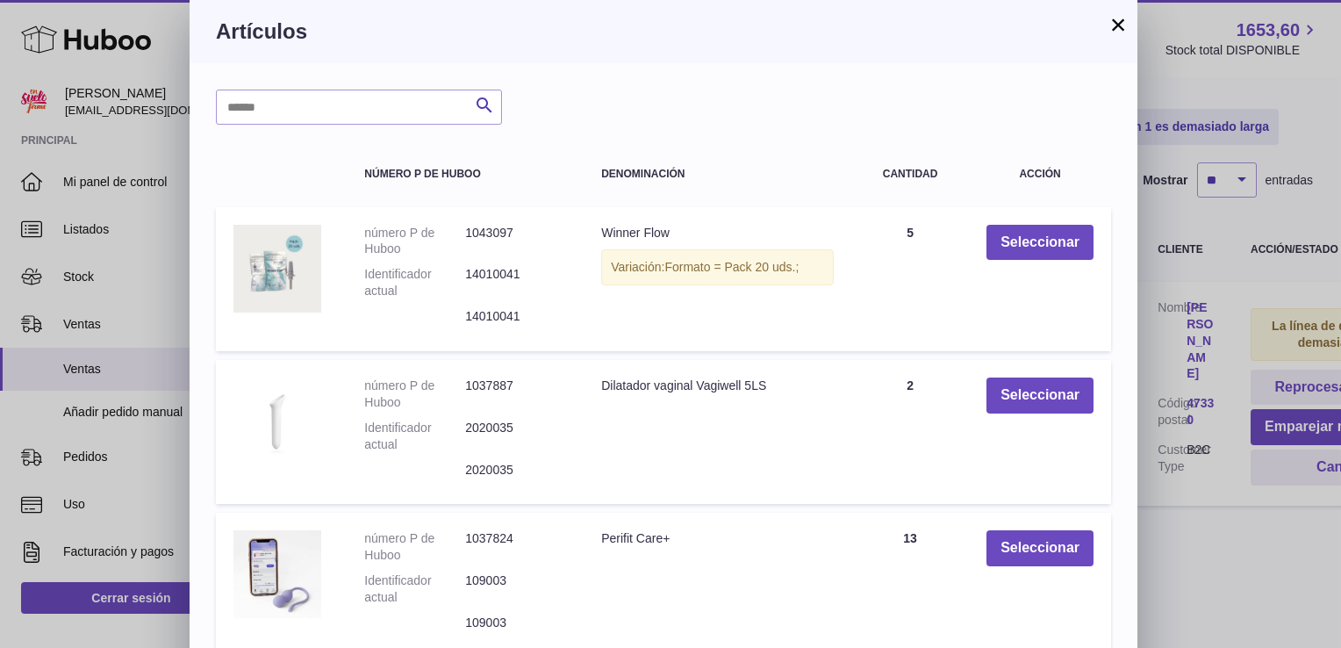
click at [1116, 22] on button "×" at bounding box center [1118, 24] width 21 height 21
